Goal: Check status

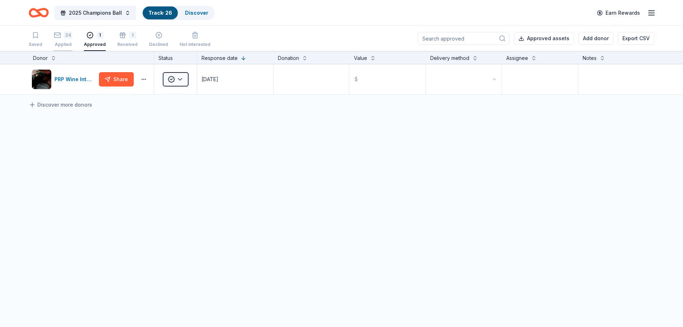
click at [62, 44] on div "Applied" at bounding box center [63, 45] width 19 height 6
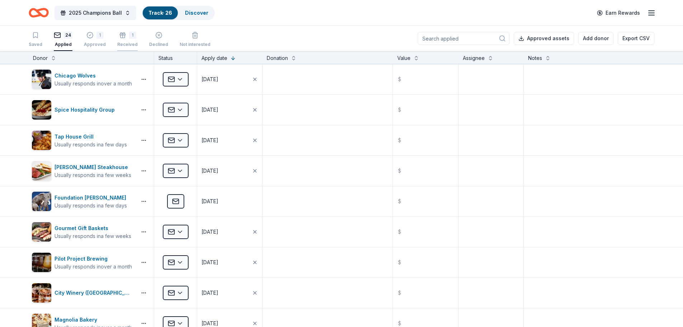
click at [117, 35] on div "1" at bounding box center [127, 35] width 20 height 7
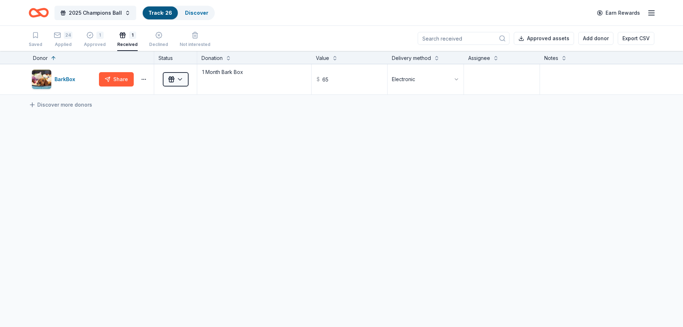
click at [37, 15] on icon "Home" at bounding box center [39, 12] width 20 height 17
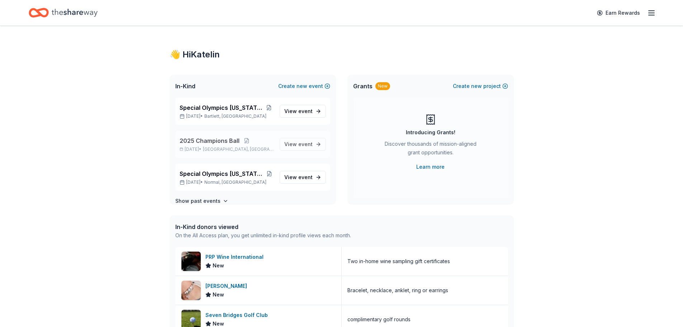
click at [200, 135] on div "2025 Champions Ball [DATE] • [GEOGRAPHIC_DATA], [GEOGRAPHIC_DATA] View event" at bounding box center [252, 143] width 155 height 27
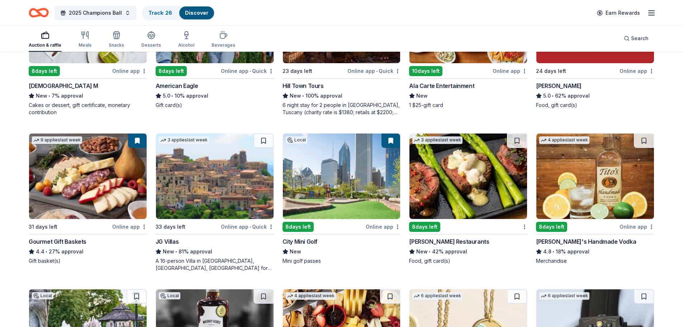
scroll to position [927, 0]
